Goal: Obtain resource: Obtain resource

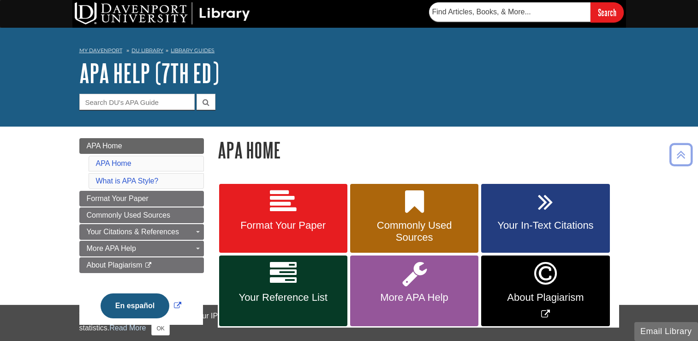
scroll to position [183, 0]
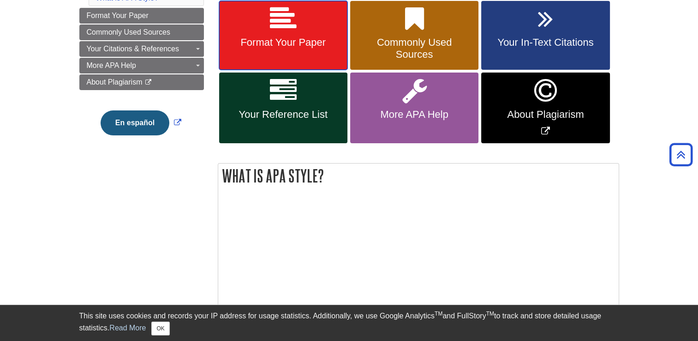
click at [283, 54] on link "Format Your Paper" at bounding box center [283, 35] width 128 height 69
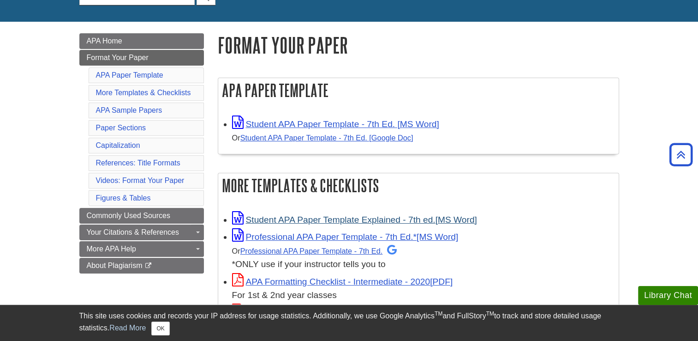
scroll to position [104, 0]
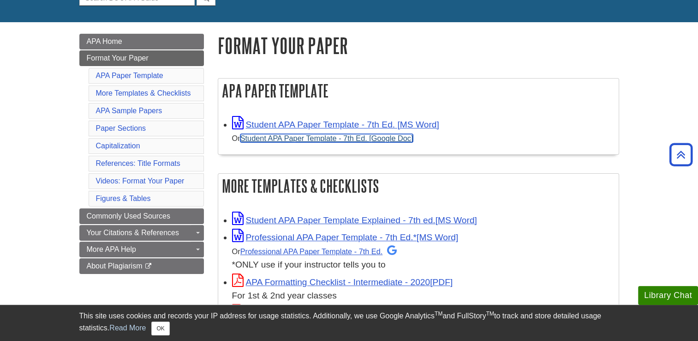
click at [306, 138] on link "Student APA Paper Template - 7th Ed. [Google Doc]" at bounding box center [326, 138] width 173 height 8
